Goal: Check status: Check status

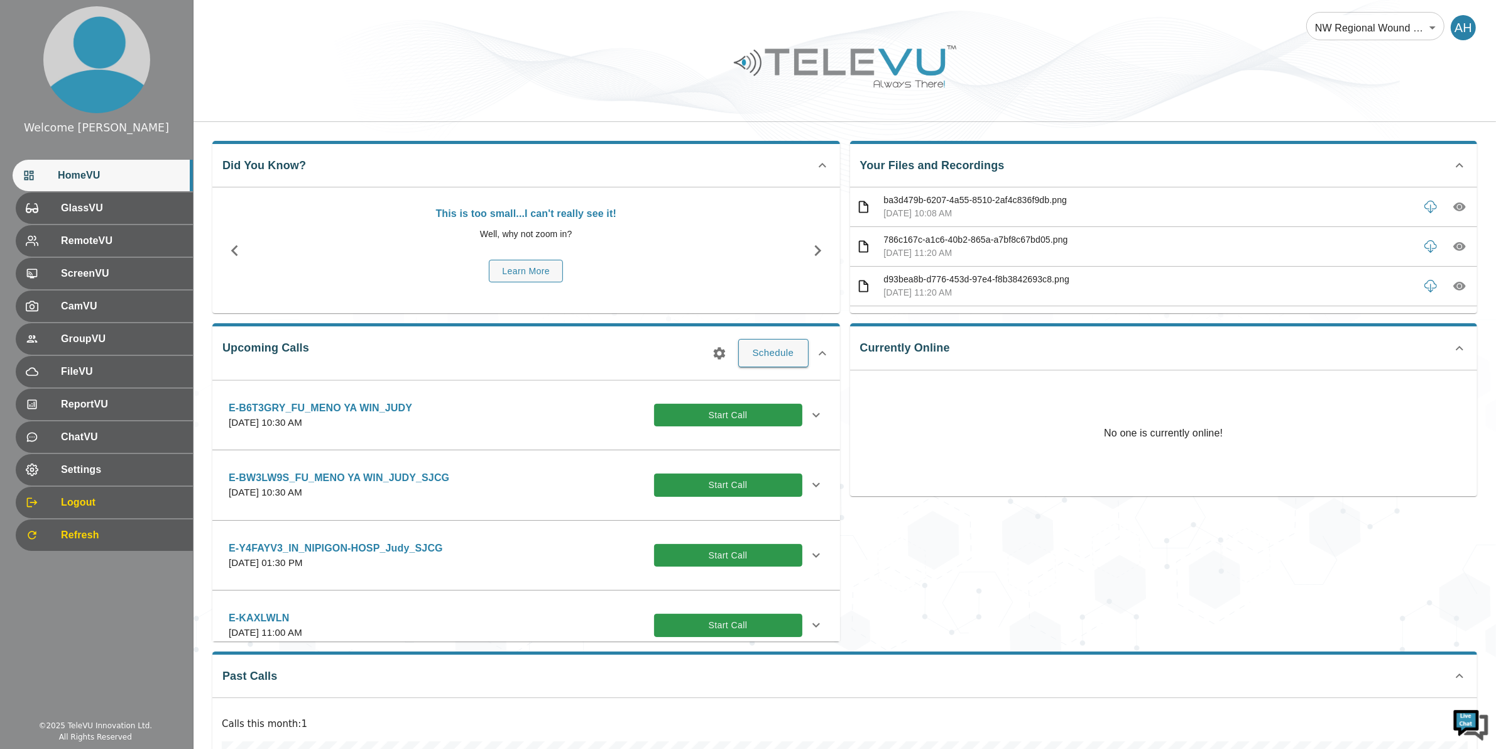
click at [720, 352] on icon "button" at bounding box center [719, 353] width 15 height 15
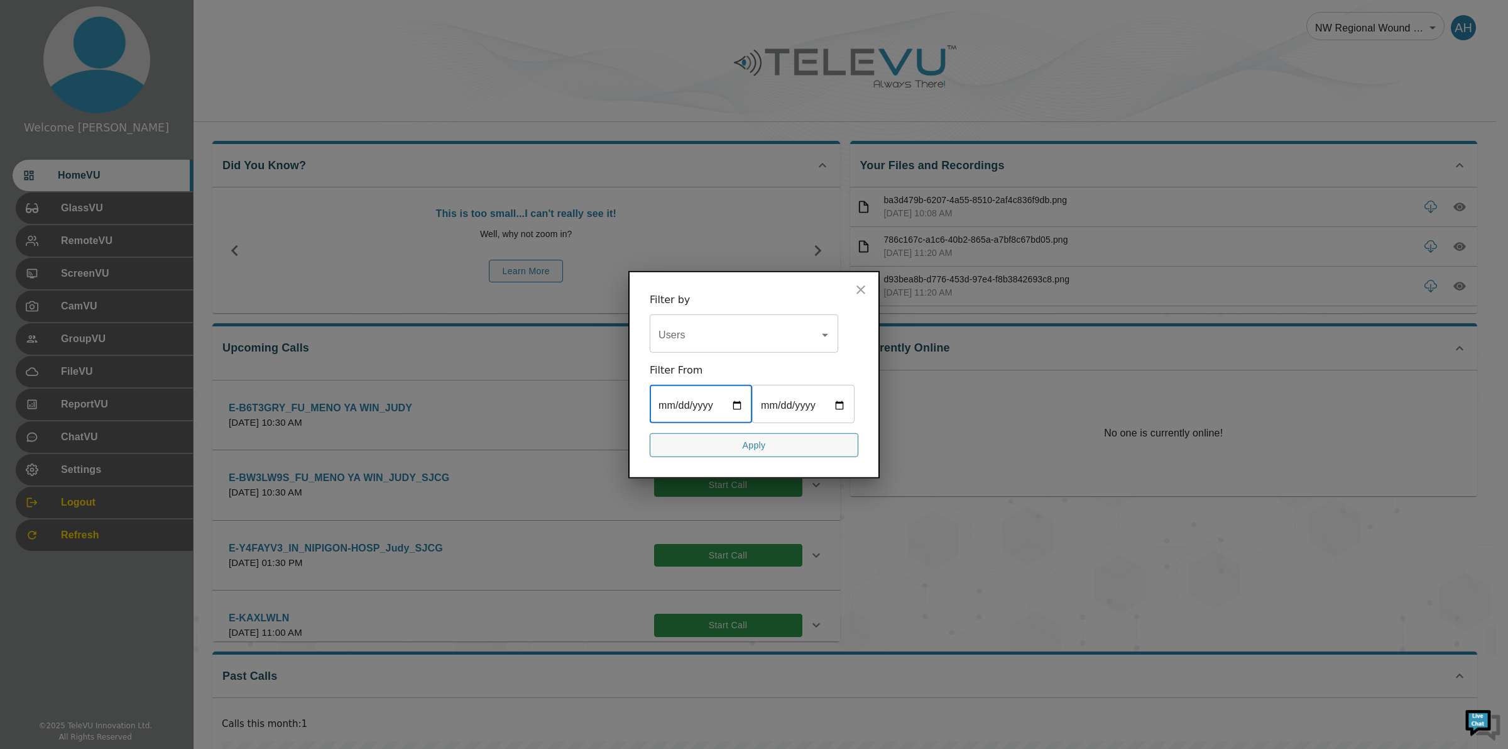
click at [742, 403] on input "date" at bounding box center [701, 404] width 102 height 35
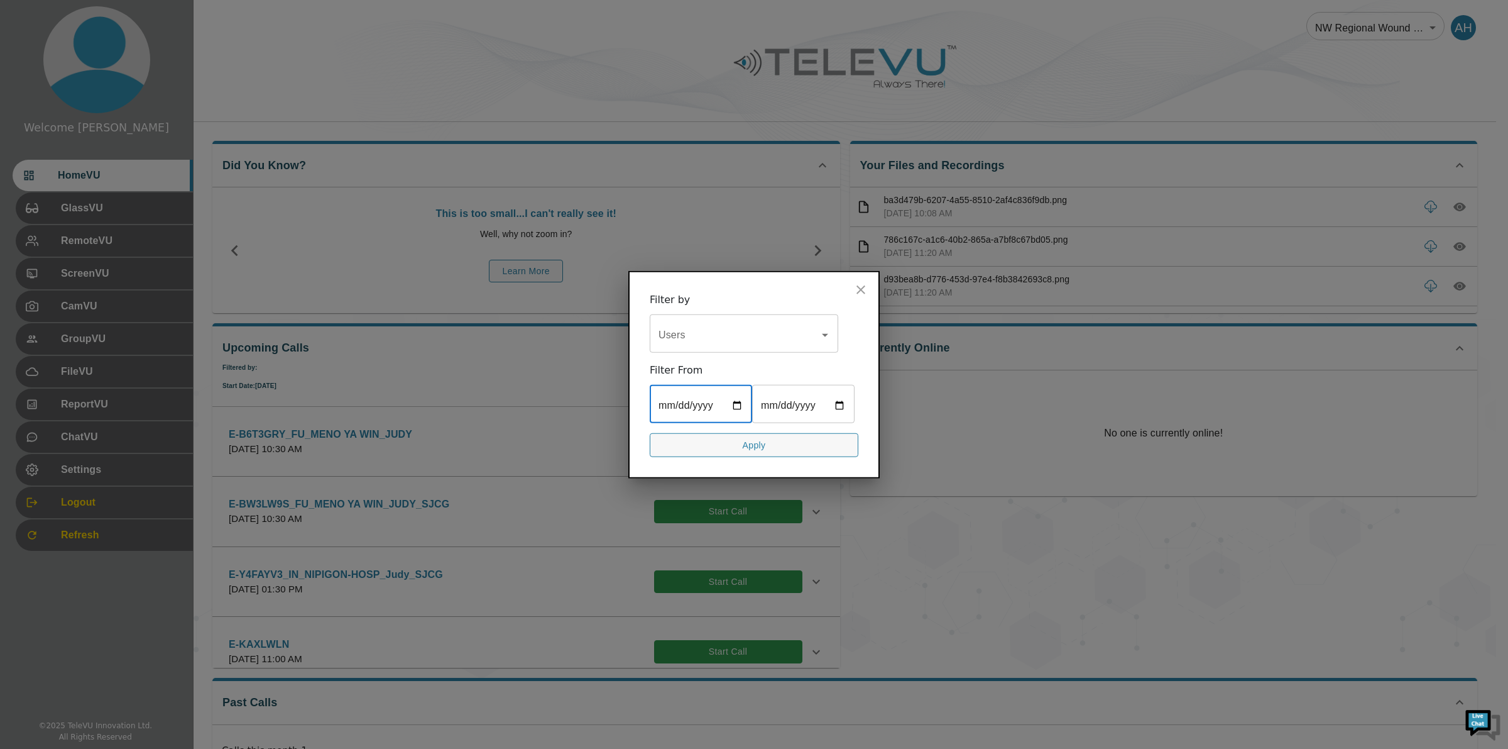
type input "[DATE]"
click at [838, 402] on input "date" at bounding box center [803, 404] width 102 height 35
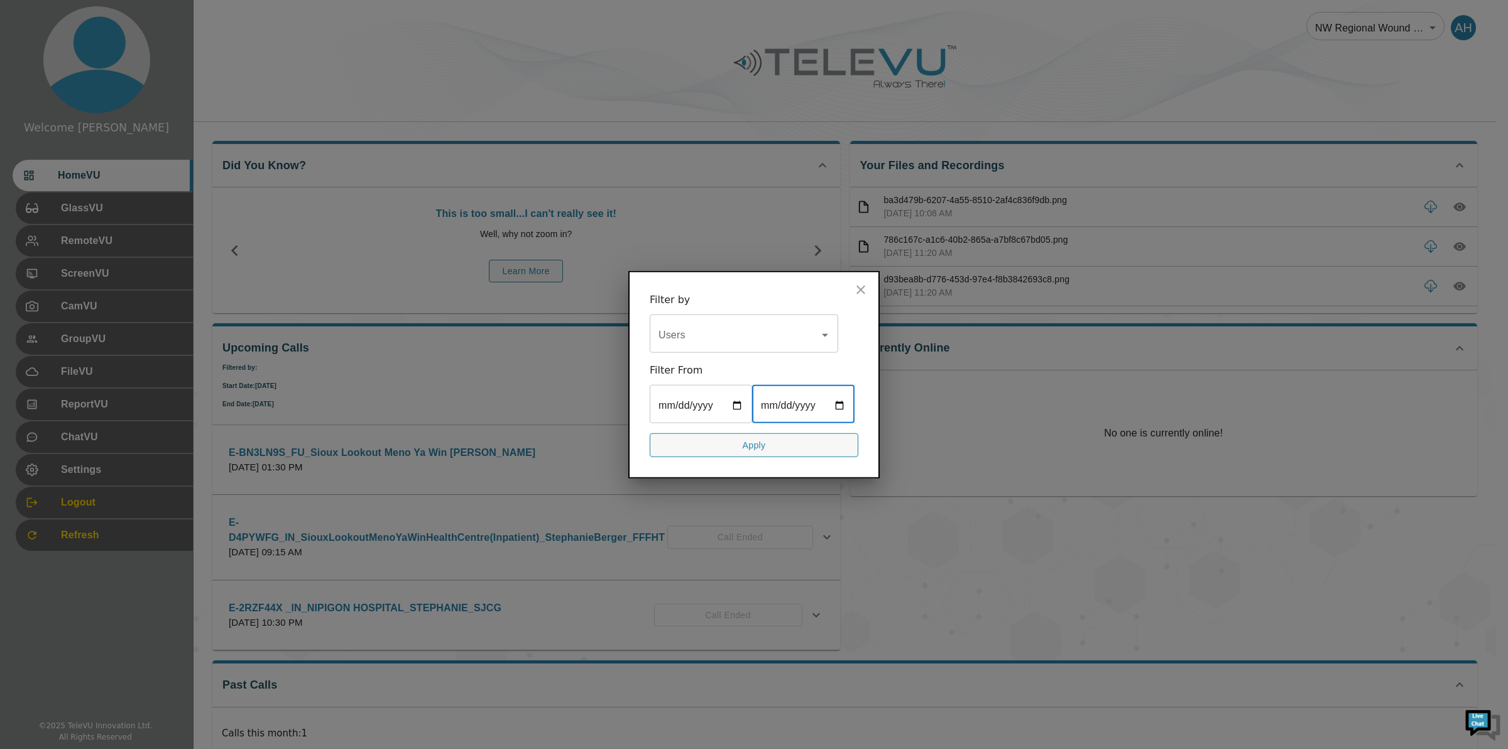
type input "[DATE]"
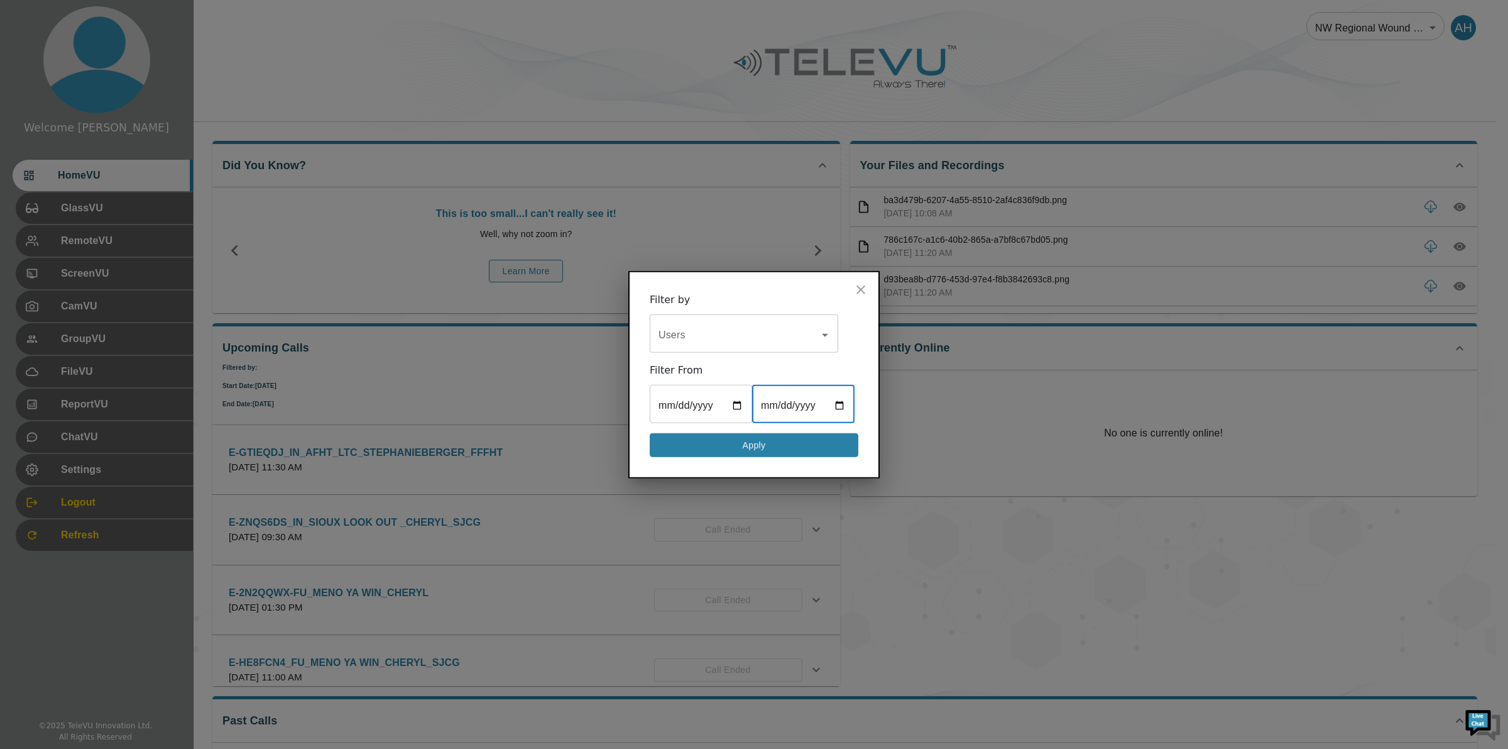
click at [739, 448] on button "Apply" at bounding box center [754, 444] width 209 height 25
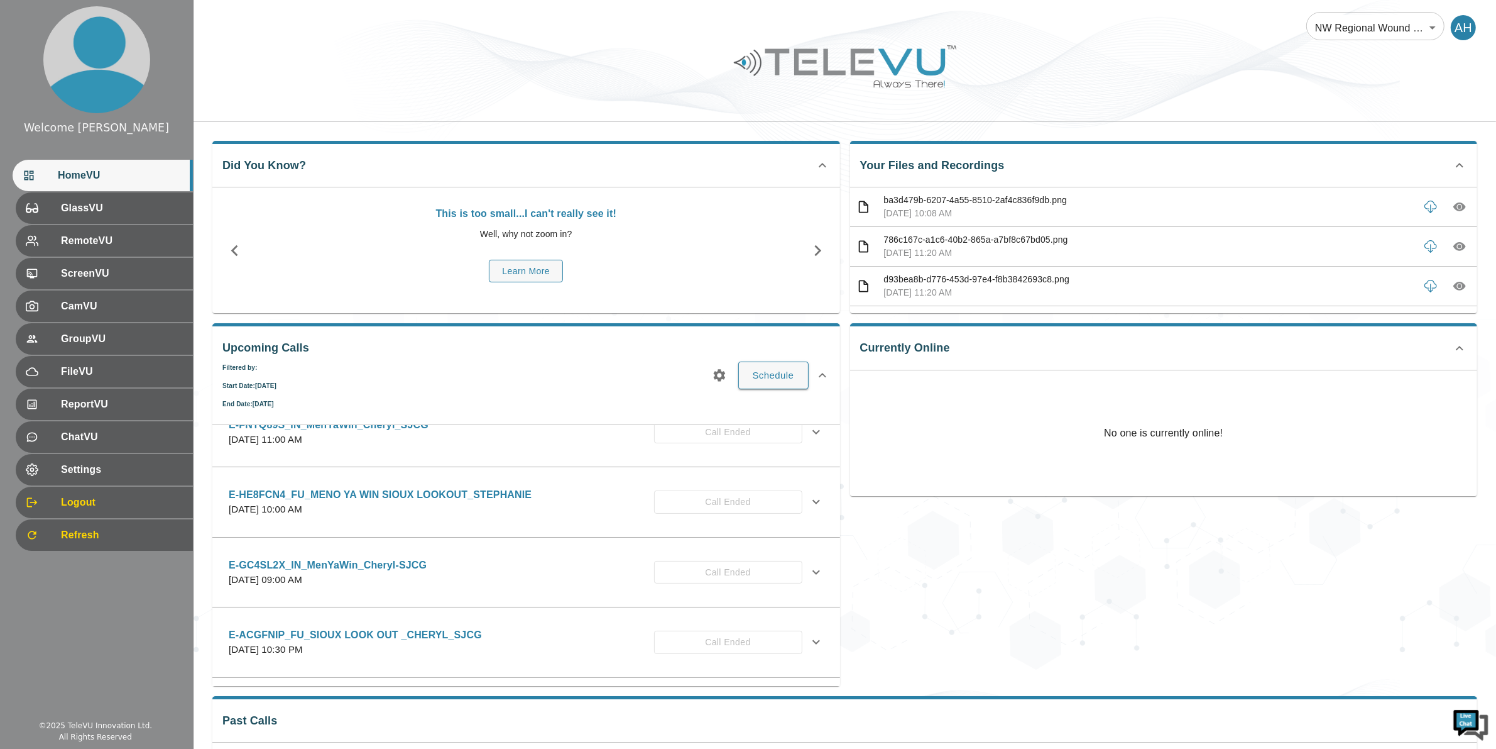
scroll to position [2562, 0]
click at [250, 498] on p "E-HE8FCN4_FU_MENO YA WIN SIOUX LOOKOUT_STEPHANIE" at bounding box center [380, 498] width 303 height 15
drag, startPoint x: 239, startPoint y: 505, endPoint x: 271, endPoint y: 505, distance: 32.1
click at [271, 505] on p "E-HE8FCN4_FU_MENO YA WIN SIOUX LOOKOUT_STEPHANIE" at bounding box center [380, 498] width 303 height 15
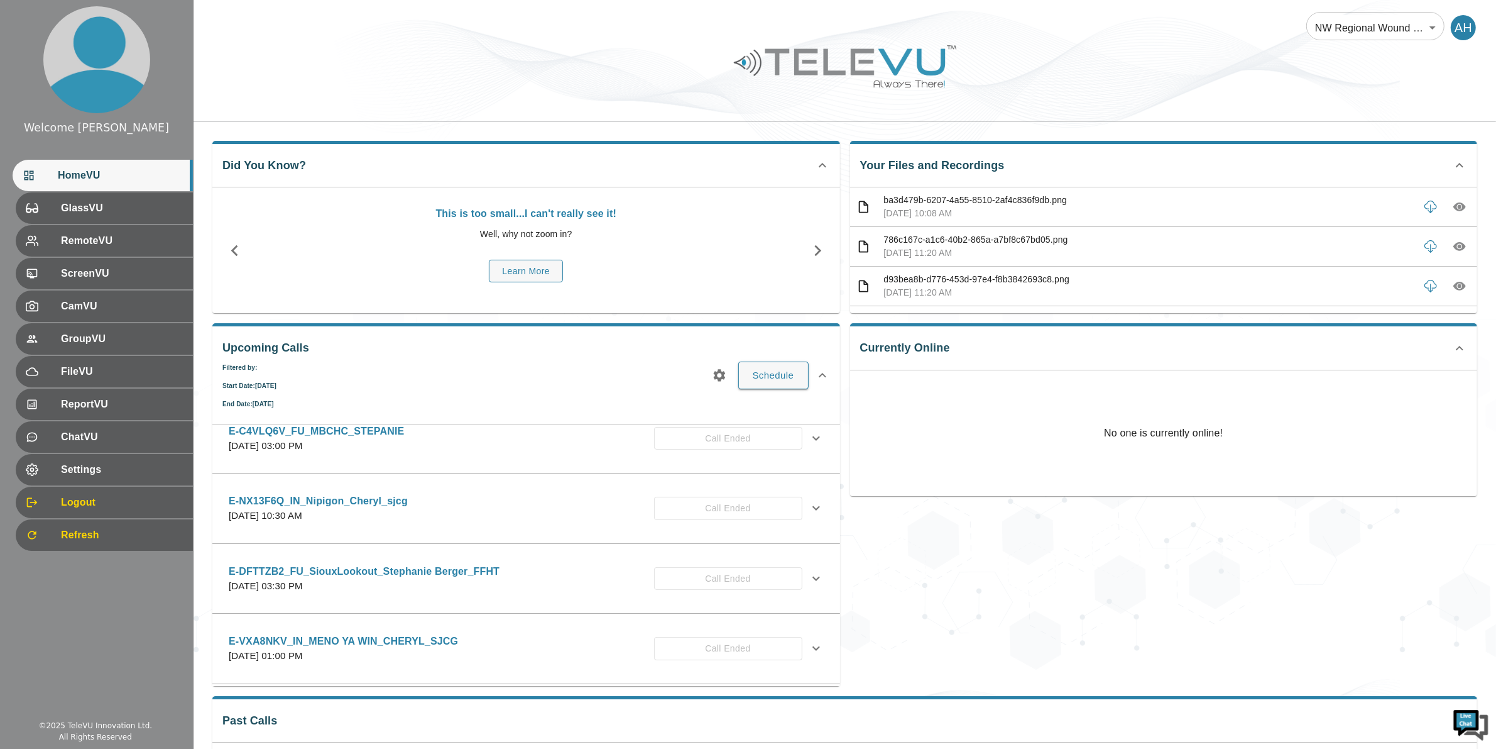
scroll to position [2248, 0]
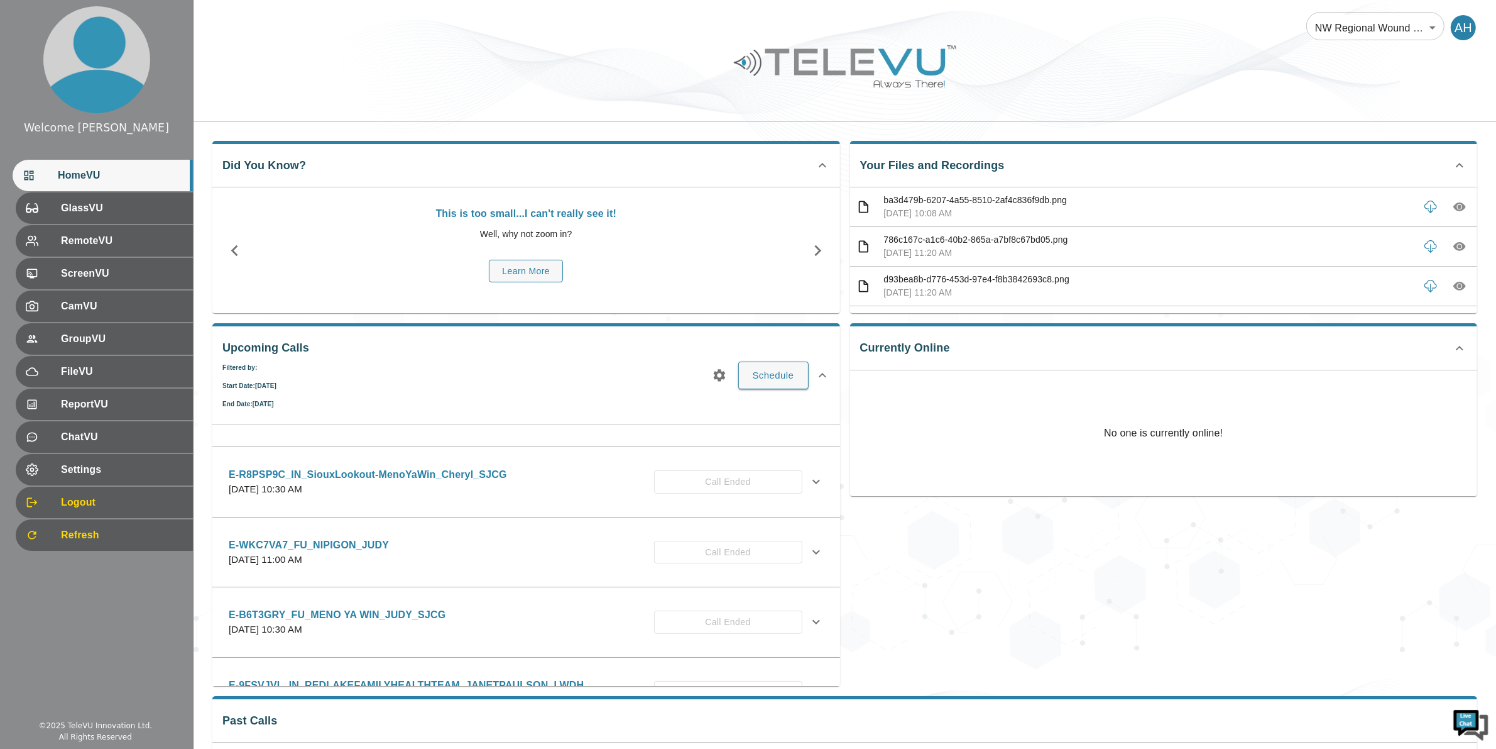
scroll to position [1305, 0]
